Goal: Task Accomplishment & Management: Use online tool/utility

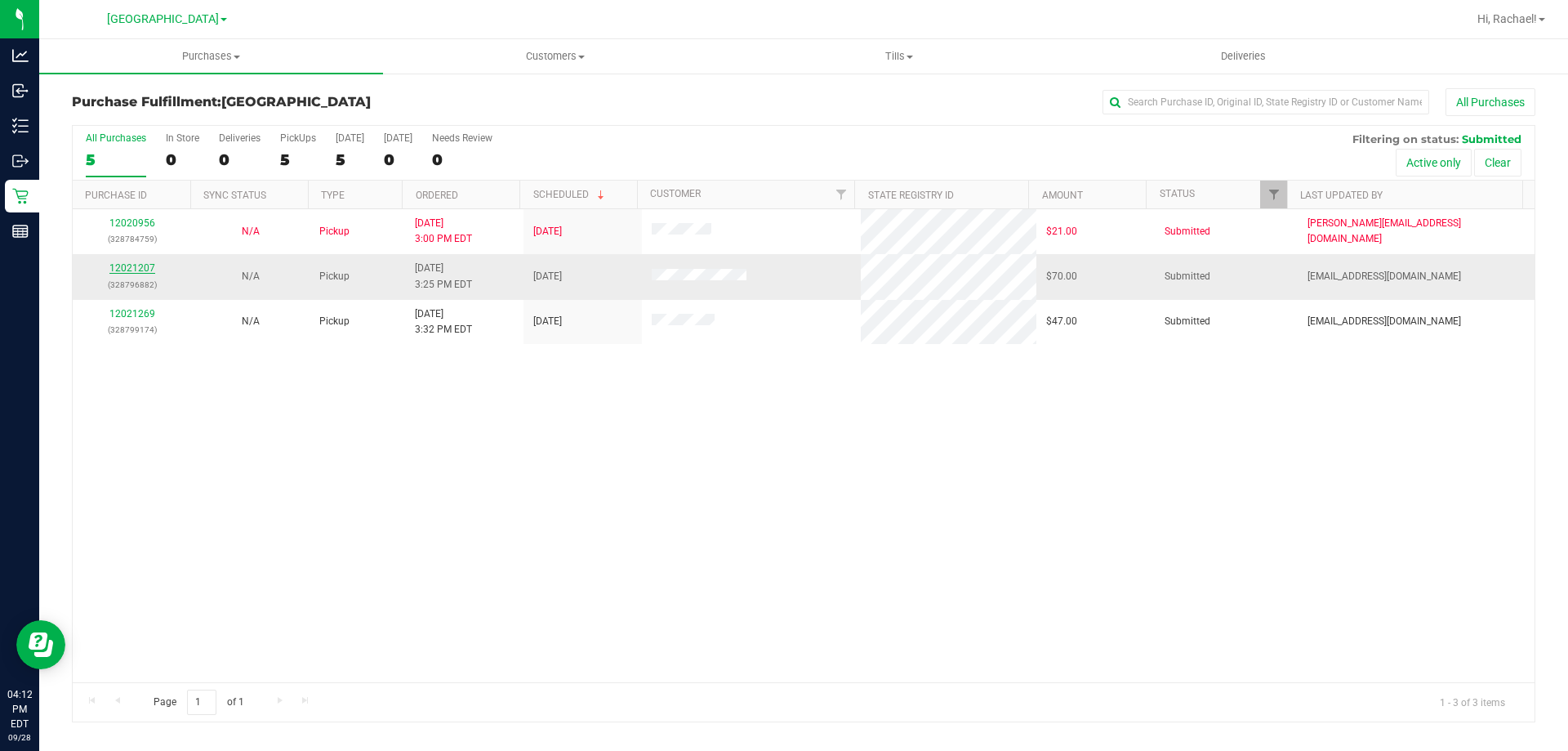
click at [137, 265] on link "12021207" at bounding box center [132, 268] width 46 height 11
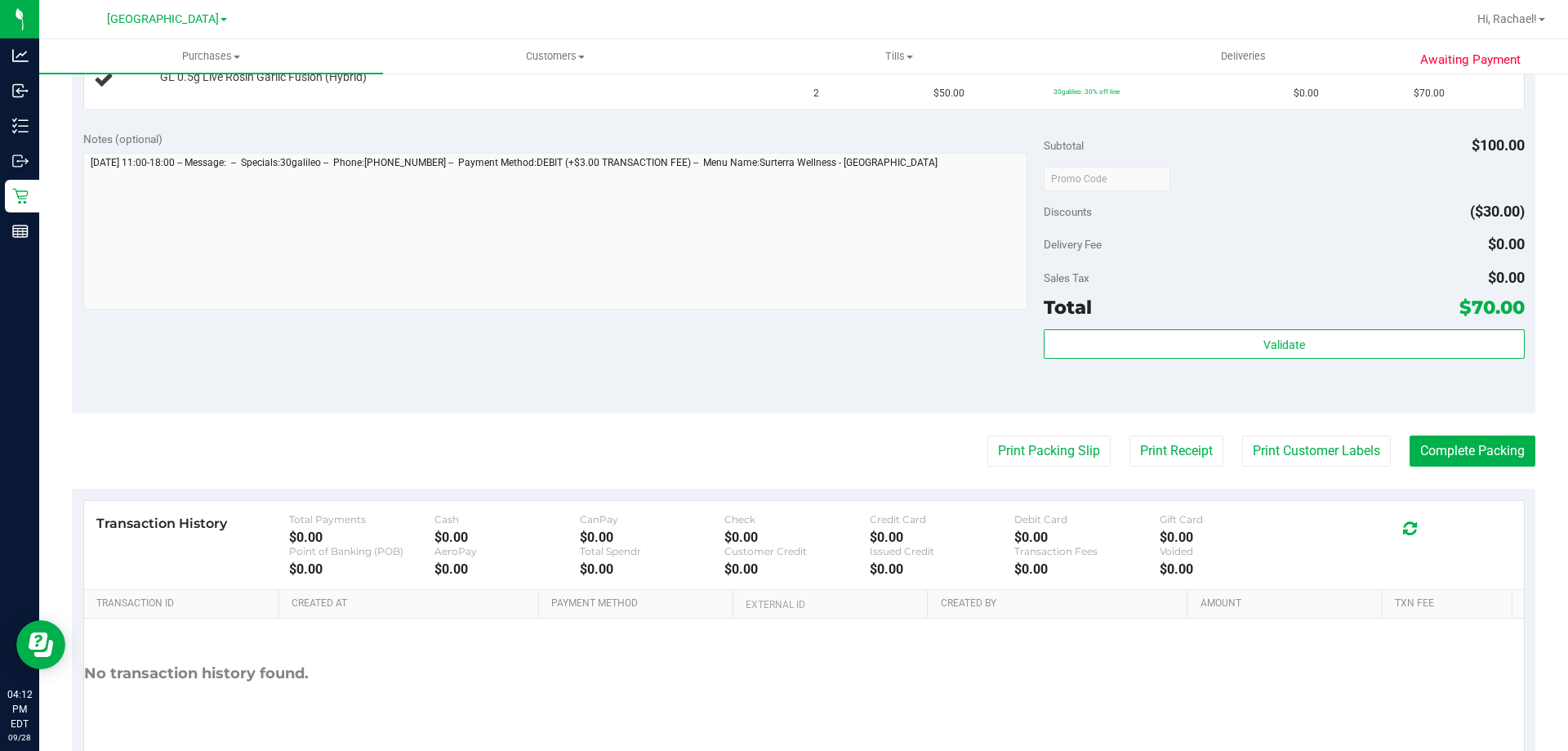
scroll to position [547, 0]
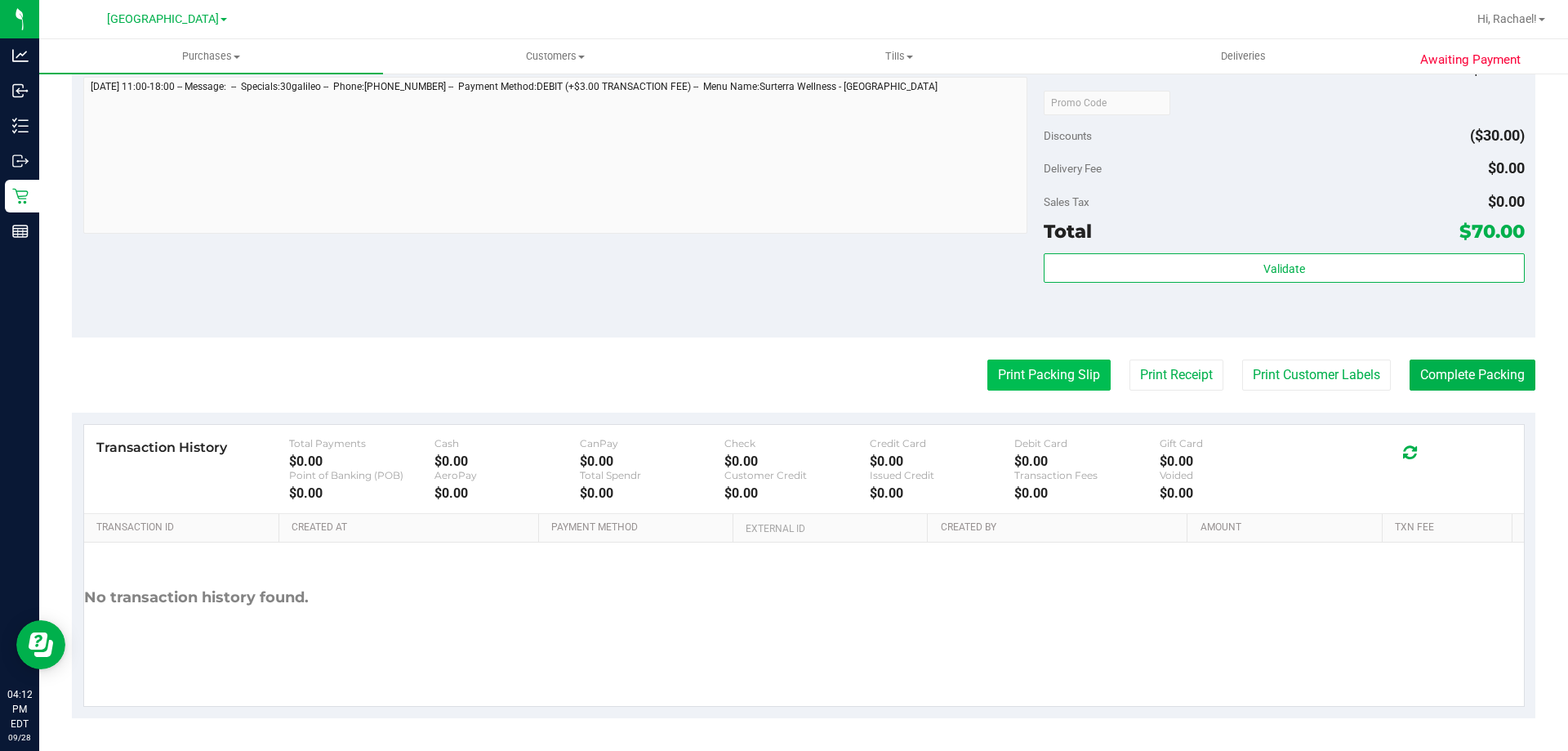
click at [1021, 378] on button "Print Packing Slip" at bounding box center [1049, 375] width 123 height 31
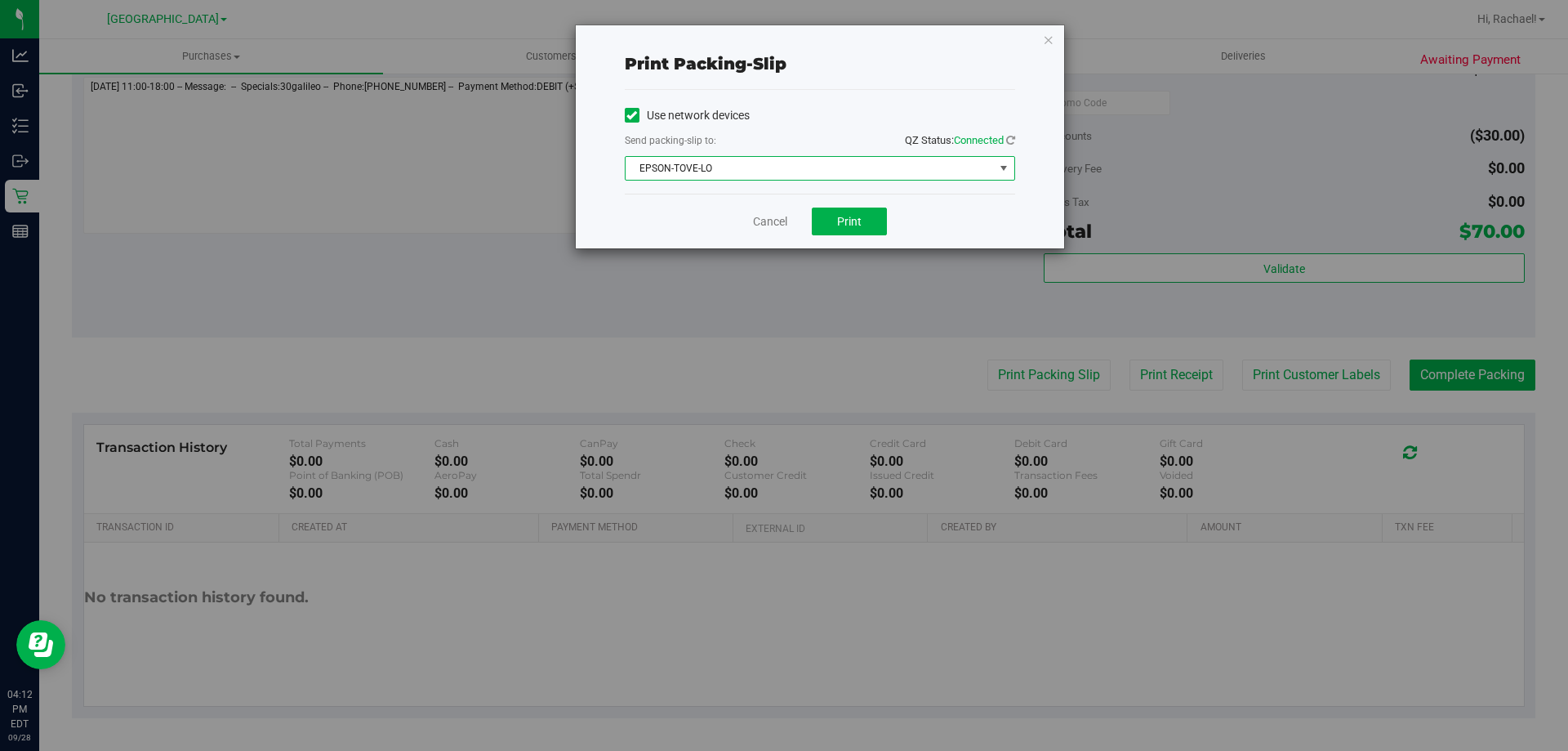
click at [793, 175] on span "EPSON-TOVE-LO" at bounding box center [809, 168] width 368 height 23
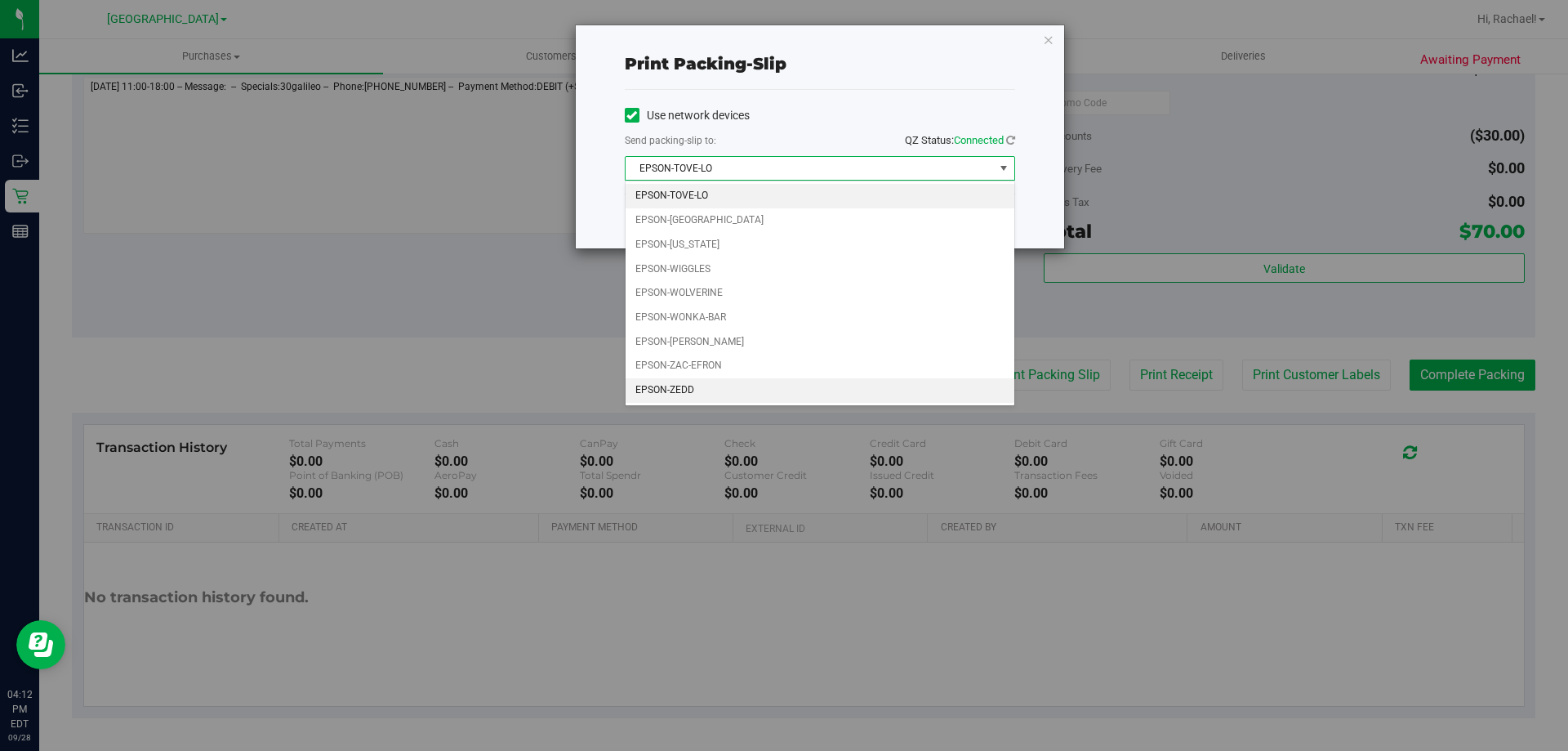
click at [701, 391] on li "EPSON-ZEDD" at bounding box center [820, 391] width 389 height 25
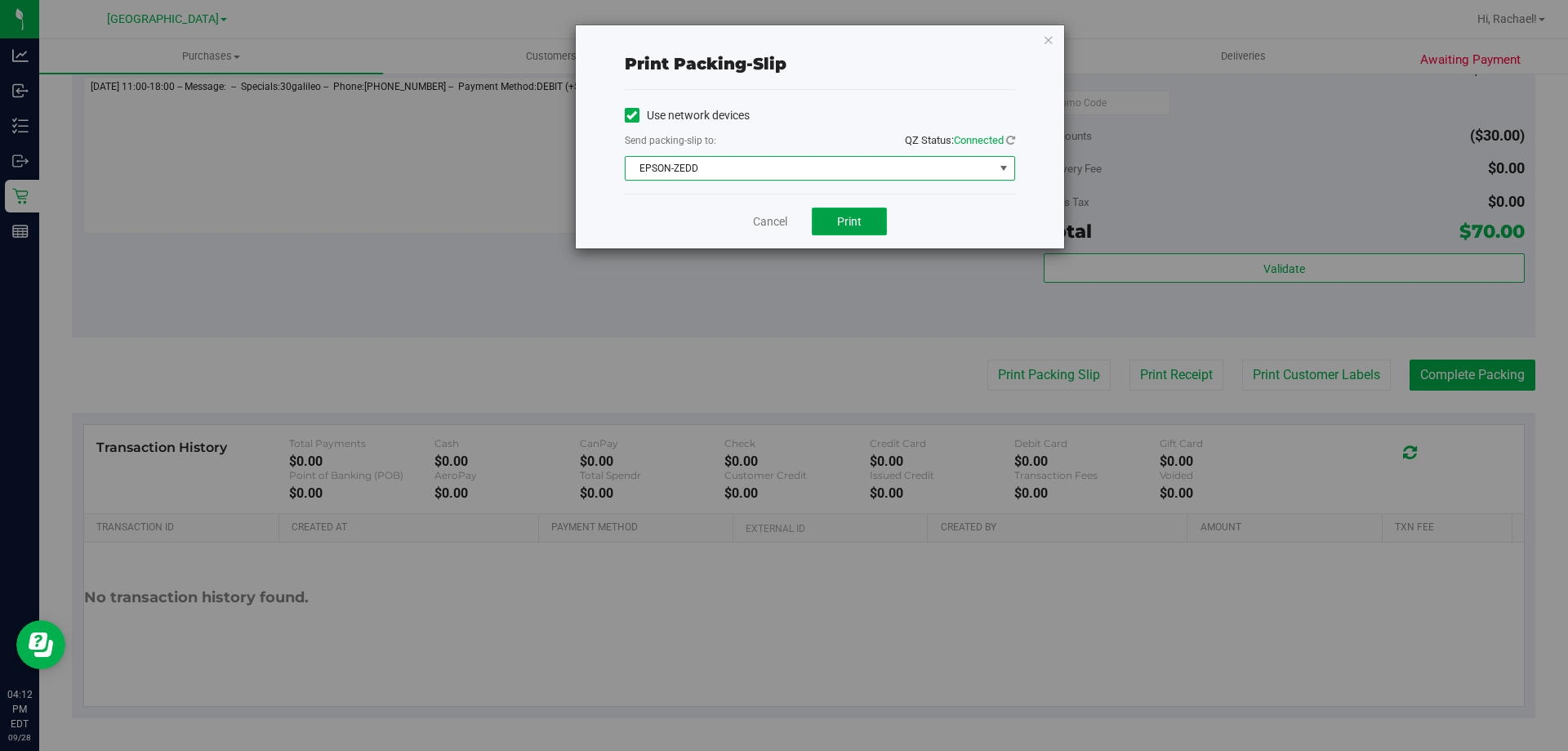
click at [844, 224] on button "Print" at bounding box center [849, 222] width 75 height 28
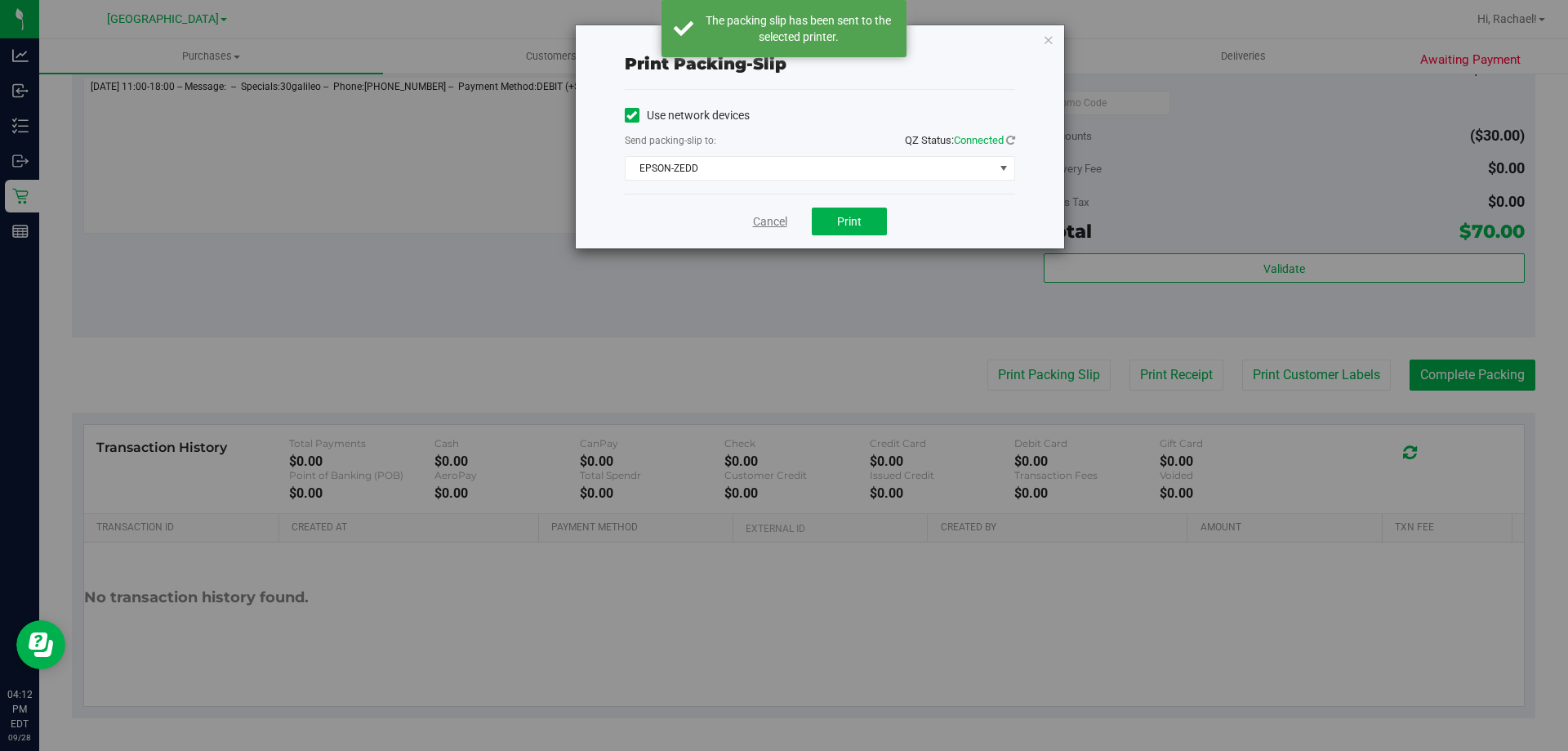
click at [773, 214] on link "Cancel" at bounding box center [770, 222] width 34 height 17
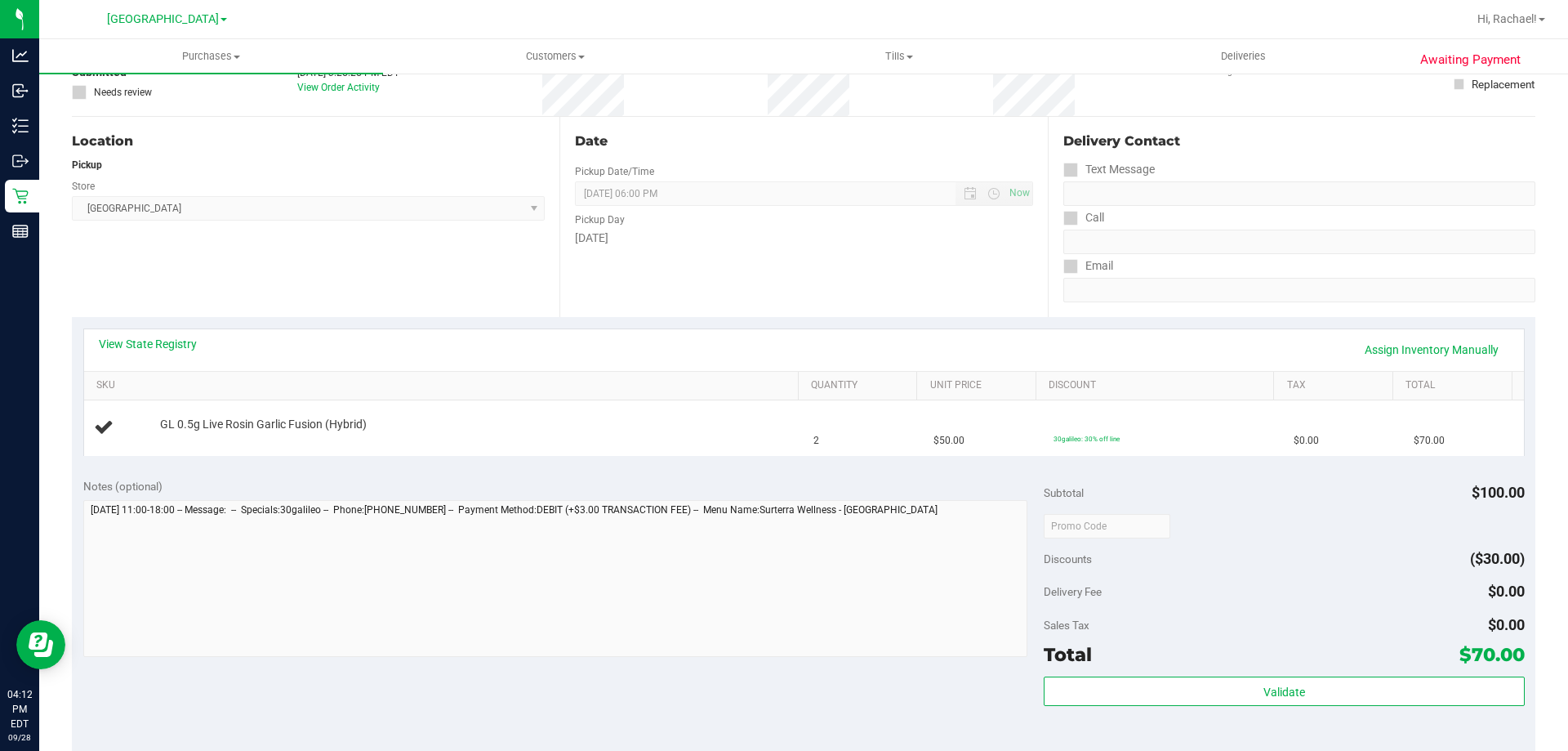
scroll to position [0, 0]
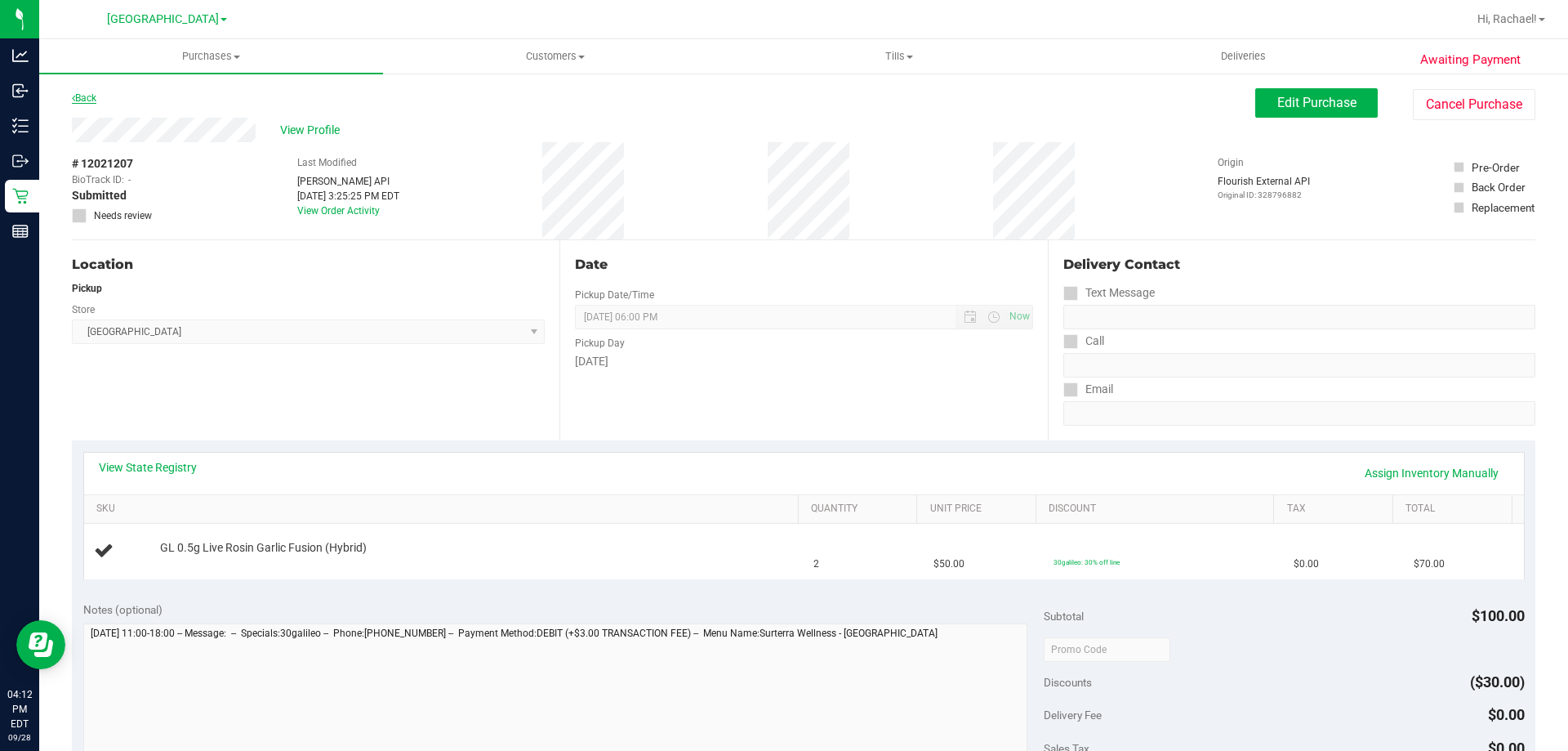
click at [85, 96] on link "Back" at bounding box center [85, 98] width 25 height 11
